Goal: Communication & Community: Answer question/provide support

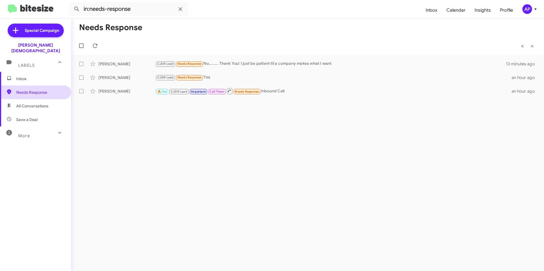
click at [28, 90] on span "Needs Response" at bounding box center [40, 93] width 48 height 6
click at [112, 64] on div "[PERSON_NAME]" at bounding box center [126, 64] width 57 height 6
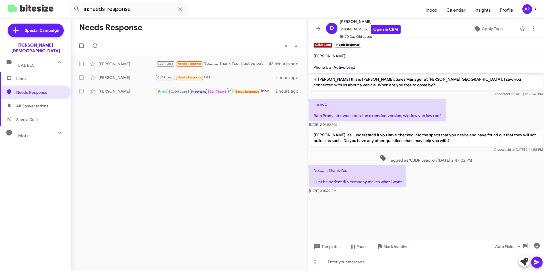
click at [139, 139] on div "Needs Response « Previous » Next [PERSON_NAME] CJDR Lead Needs Response No.....…" at bounding box center [189, 144] width 236 height 253
click at [29, 90] on span "Needs Response" at bounding box center [40, 93] width 48 height 6
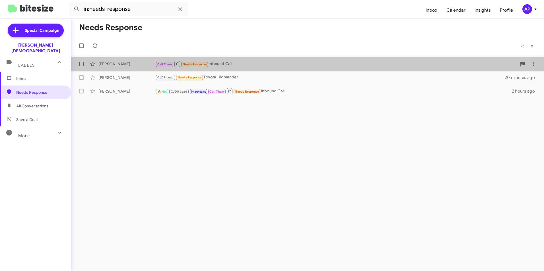
click at [105, 64] on div "[PERSON_NAME]" at bounding box center [126, 64] width 57 height 6
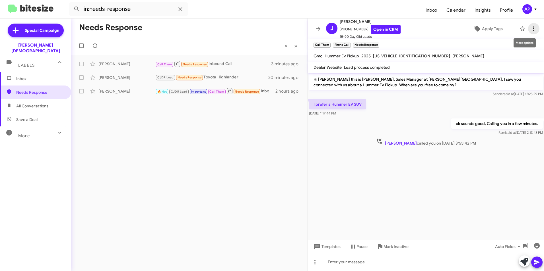
click at [530, 26] on icon at bounding box center [533, 28] width 7 height 7
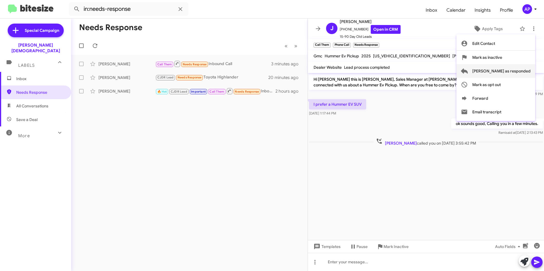
click at [505, 70] on span "[PERSON_NAME] as responded" at bounding box center [501, 71] width 58 height 14
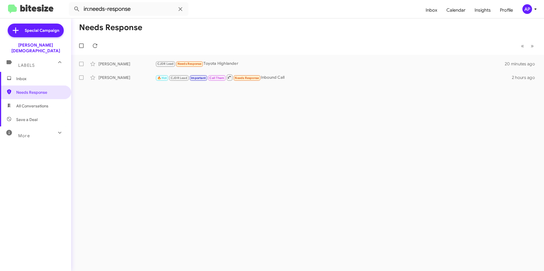
drag, startPoint x: 199, startPoint y: 111, endPoint x: 199, endPoint y: 116, distance: 4.9
click at [201, 112] on div "Needs Response « Previous » Next [PERSON_NAME] CJDR Lead Needs Response Toyota …" at bounding box center [307, 144] width 473 height 253
